Goal: Information Seeking & Learning: Understand process/instructions

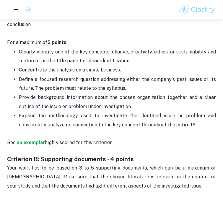
scroll to position [384, 0]
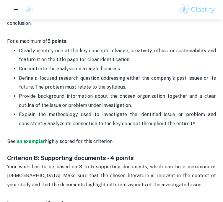
click at [111, 74] on p "Define a focused research question addressing either the company's past issues …" at bounding box center [117, 83] width 197 height 18
click at [118, 76] on span "Define a focused research question addressing either the company's past issues …" at bounding box center [118, 82] width 198 height 14
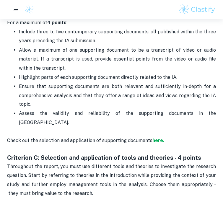
scroll to position [564, 0]
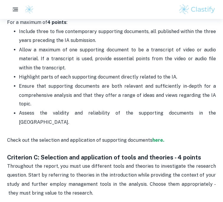
click at [165, 109] on p "Assess the validity and reliability of the supporting documents in the [GEOGRAP…" at bounding box center [117, 122] width 197 height 27
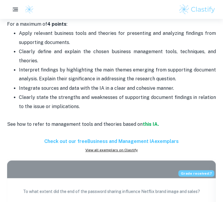
scroll to position [751, 0]
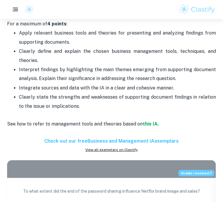
click at [81, 67] on span "Interpret findings by highlighting the main themes emerging from supporting doc…" at bounding box center [118, 74] width 198 height 14
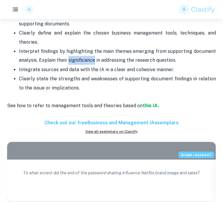
scroll to position [770, 0]
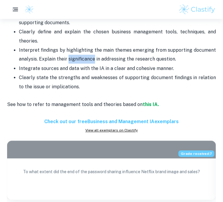
click at [81, 75] on span "Clearly state the strengths and weaknesses of supporting document findings in r…" at bounding box center [118, 82] width 198 height 14
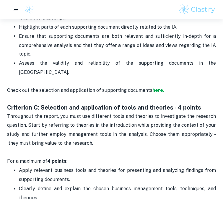
scroll to position [613, 0]
